Goal: Information Seeking & Learning: Find contact information

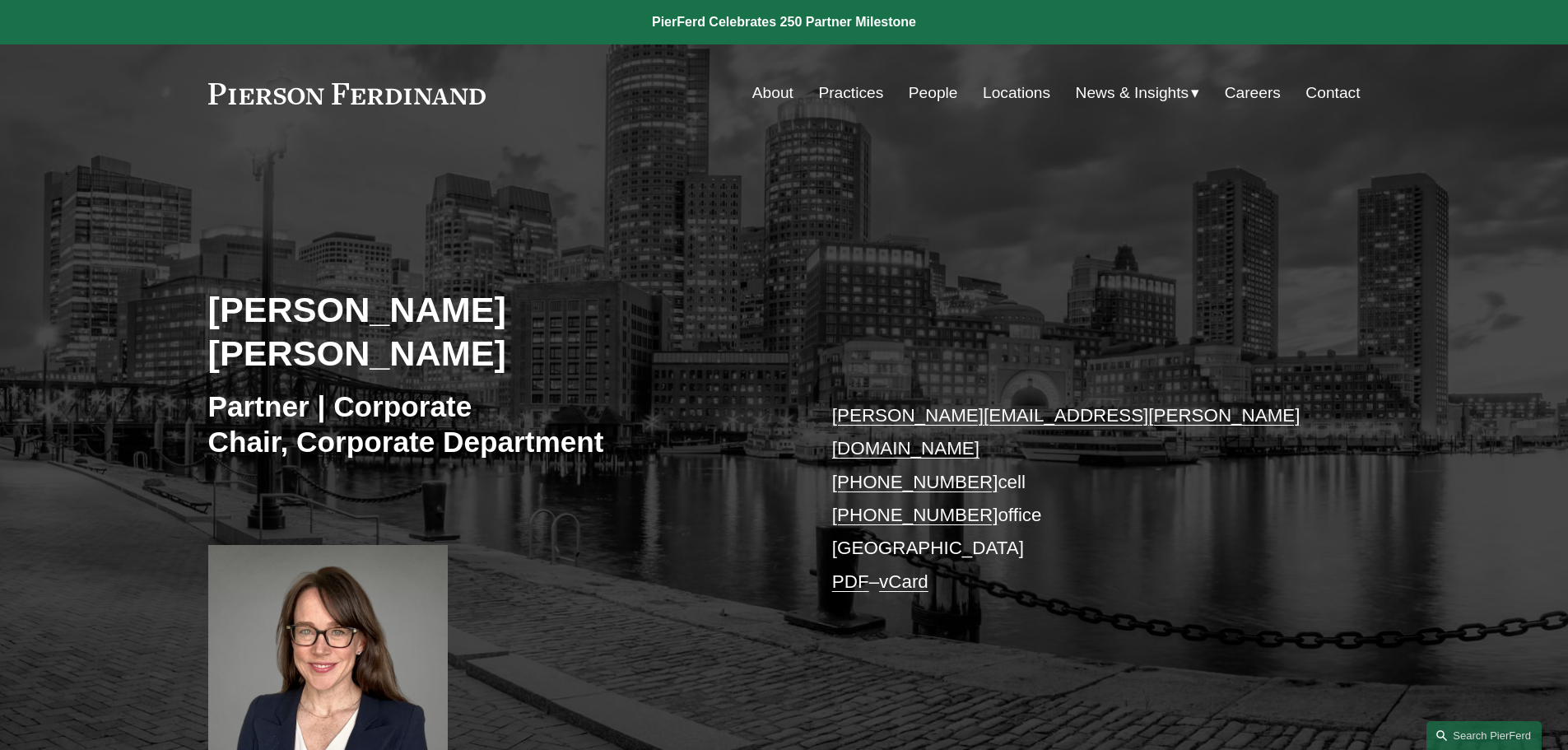
scroll to position [494, 0]
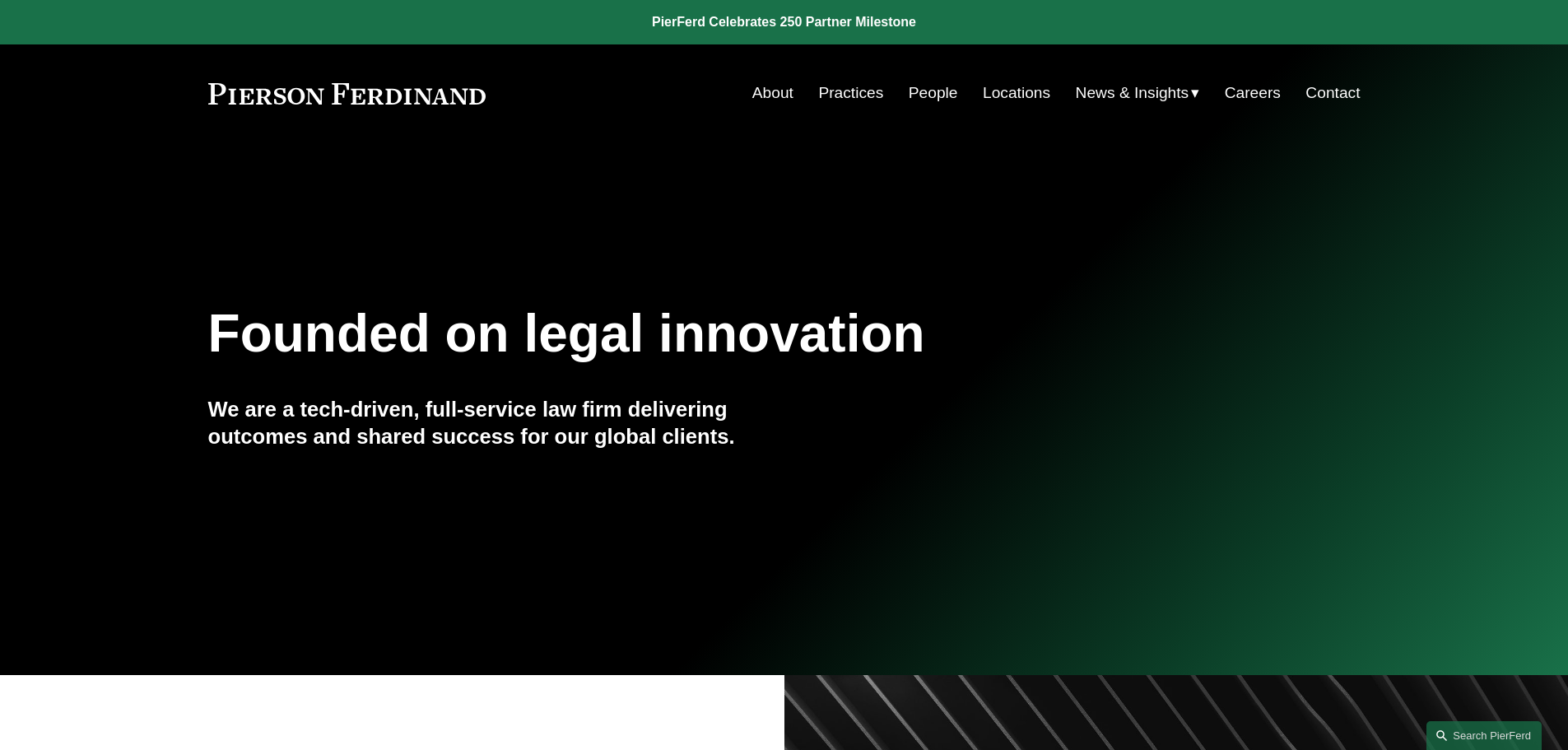
click at [914, 91] on link "People" at bounding box center [934, 93] width 50 height 32
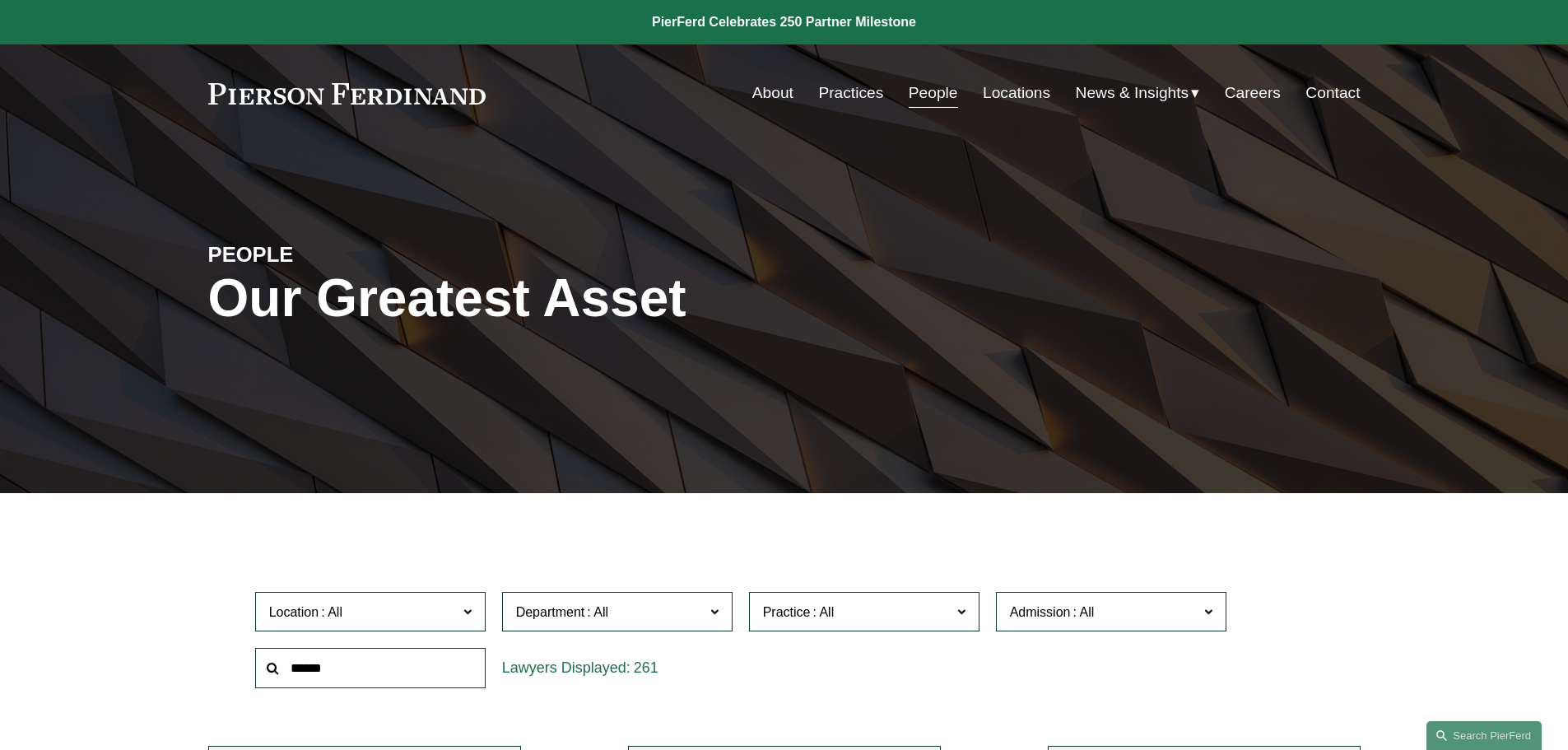
click at [595, 612] on span at bounding box center [598, 612] width 27 height 14
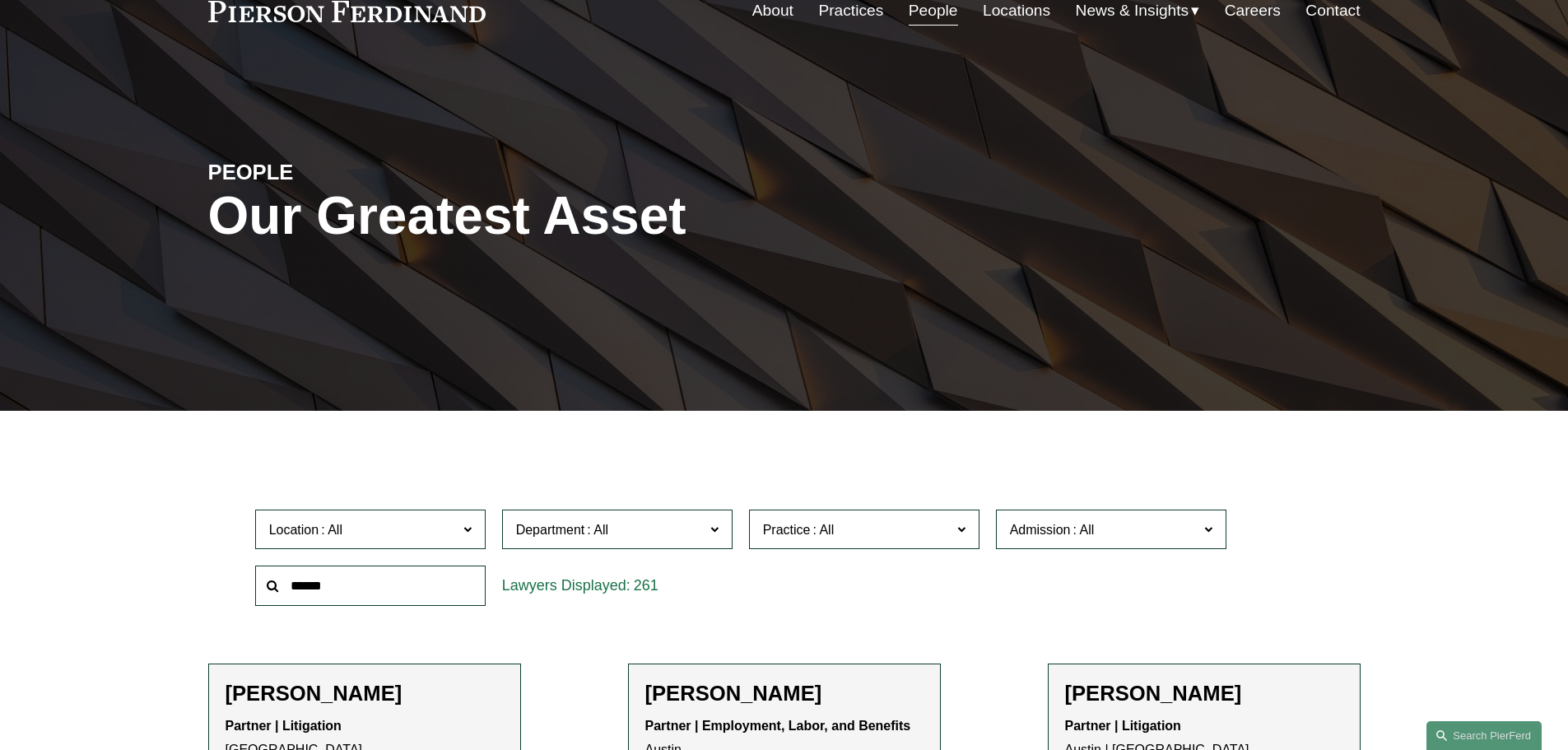
click at [0, 0] on link "Corporate" at bounding box center [0, 0] width 0 height 0
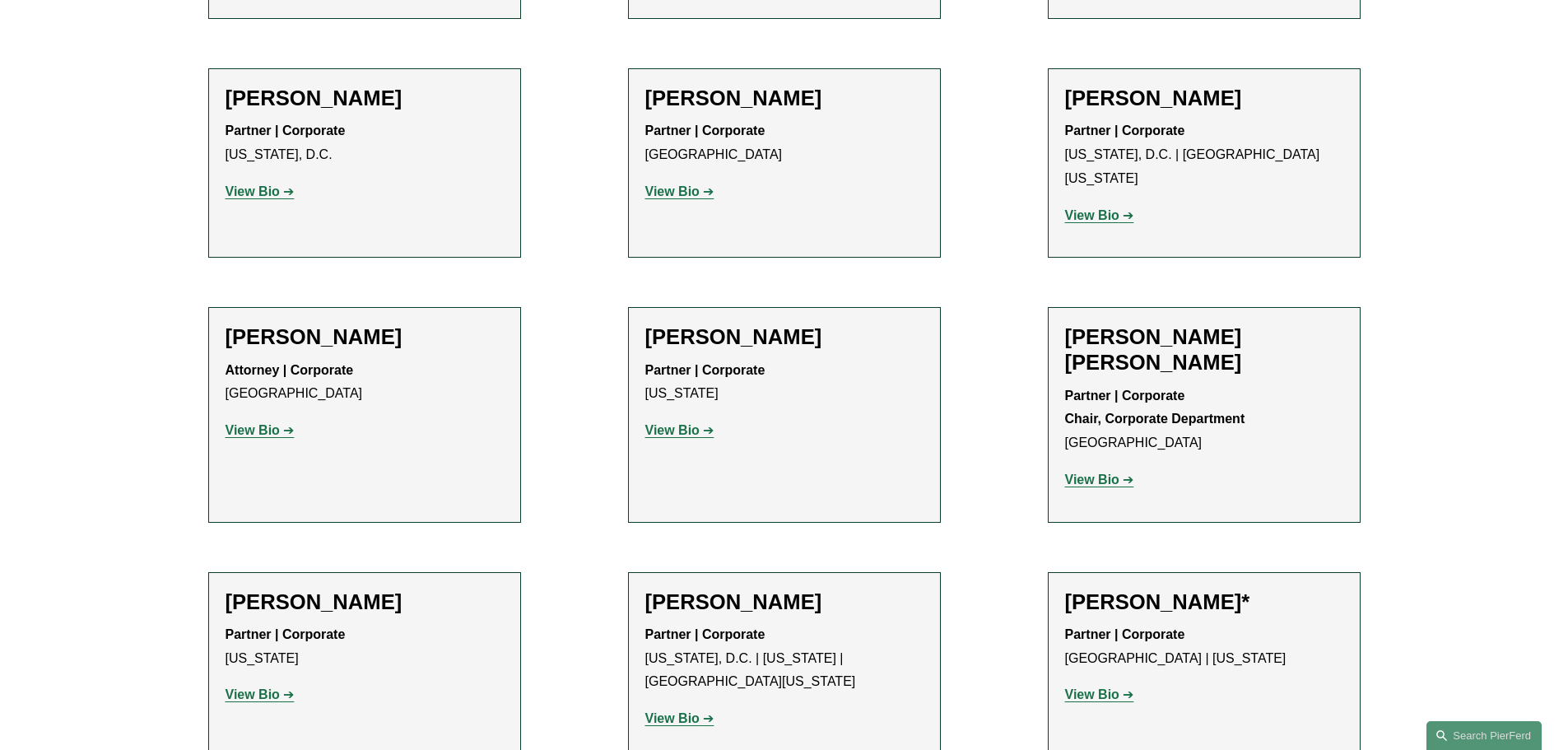
scroll to position [2799, 0]
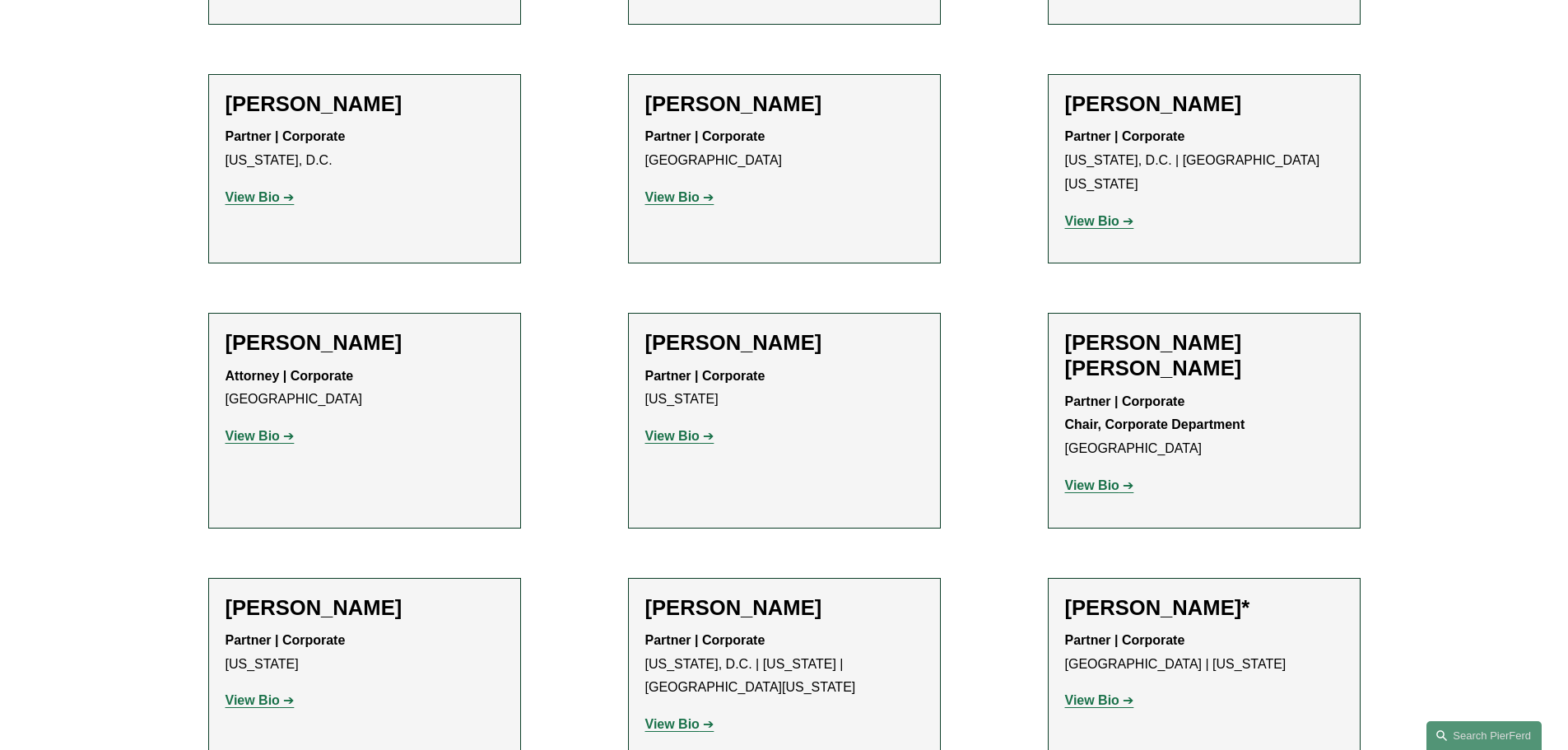
click at [1262, 330] on h2 "[PERSON_NAME] [PERSON_NAME]" at bounding box center [1204, 355] width 279 height 51
click at [1066, 478] on strong "View Bio" at bounding box center [1092, 485] width 55 height 14
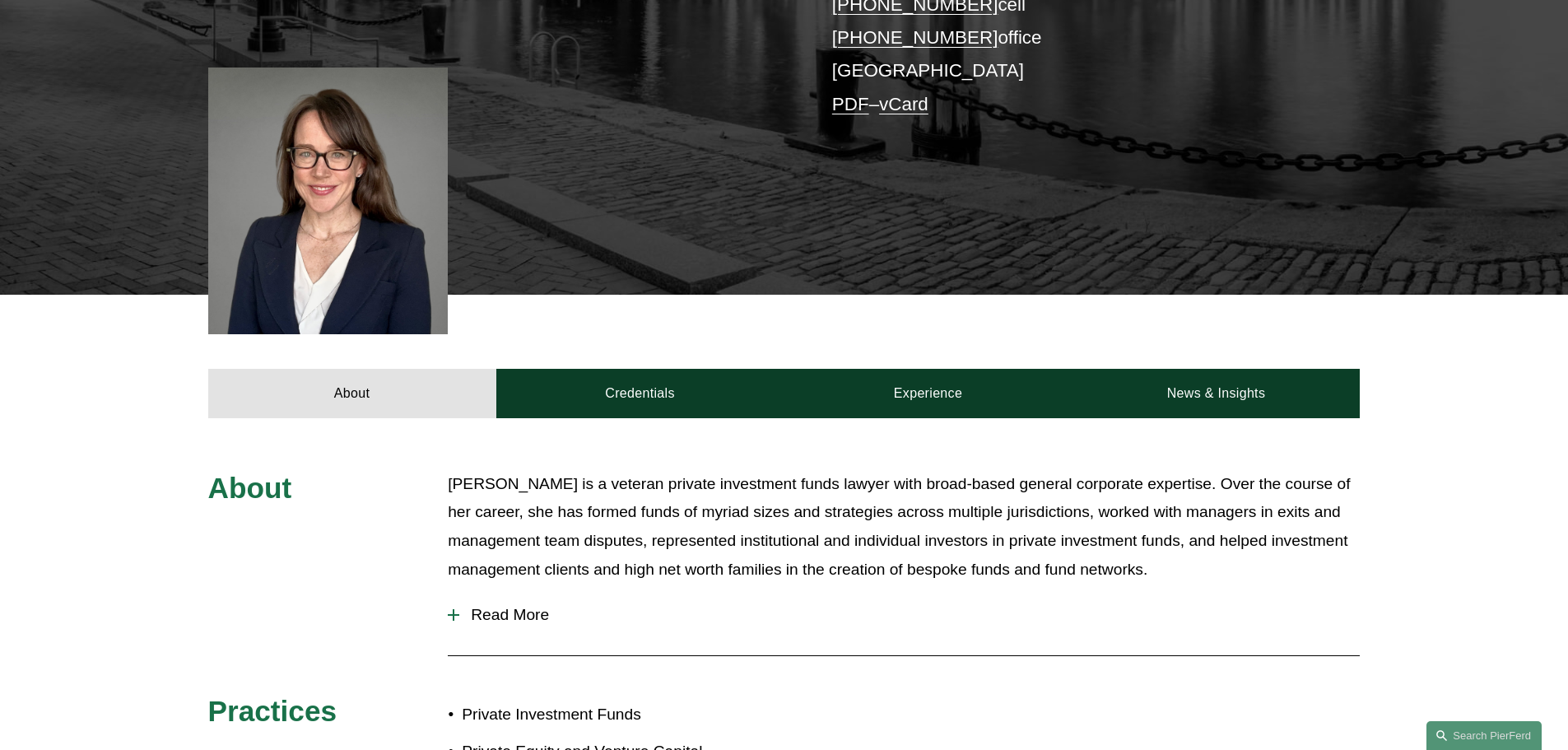
scroll to position [741, 0]
